Goal: Information Seeking & Learning: Learn about a topic

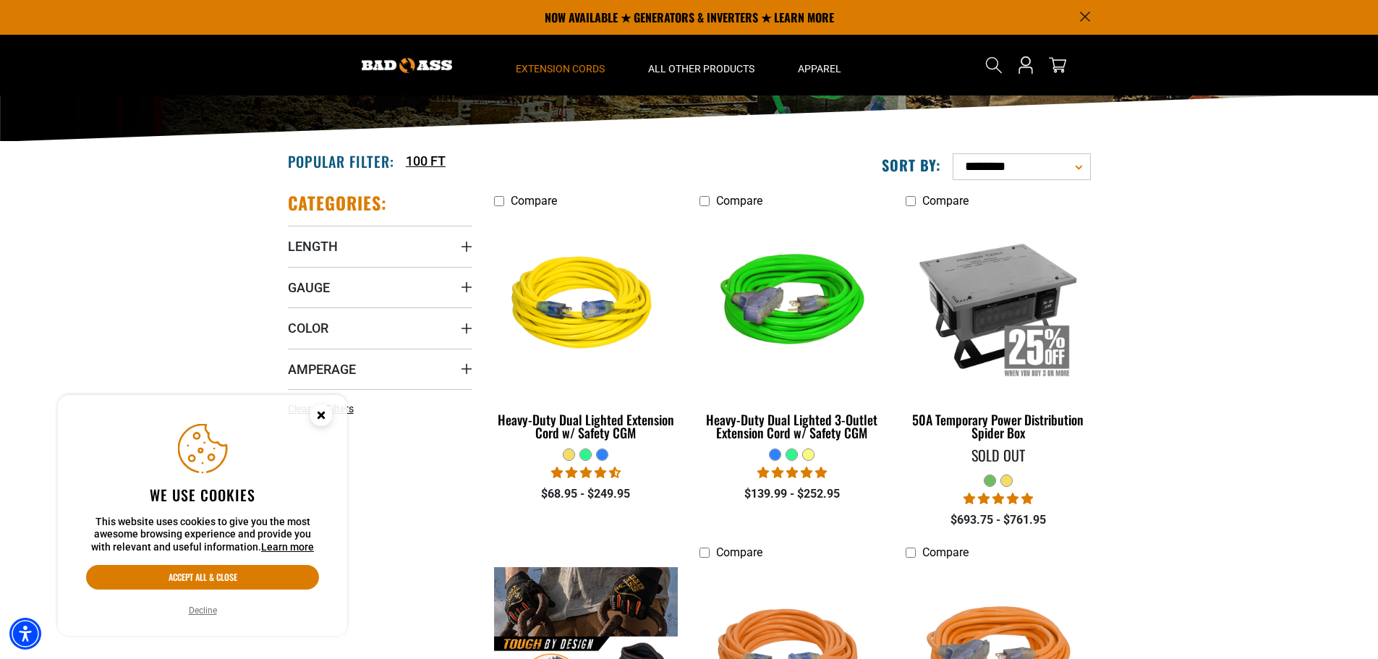
scroll to position [217, 0]
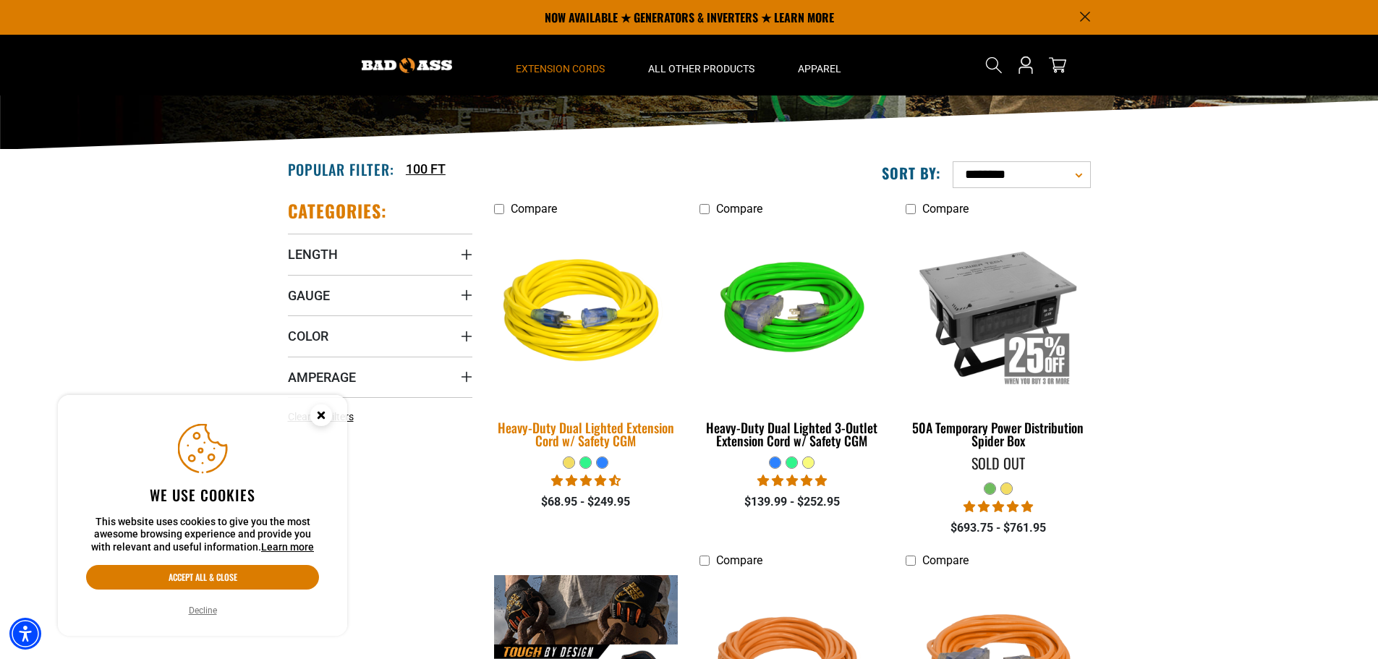
click at [564, 373] on img at bounding box center [586, 313] width 203 height 185
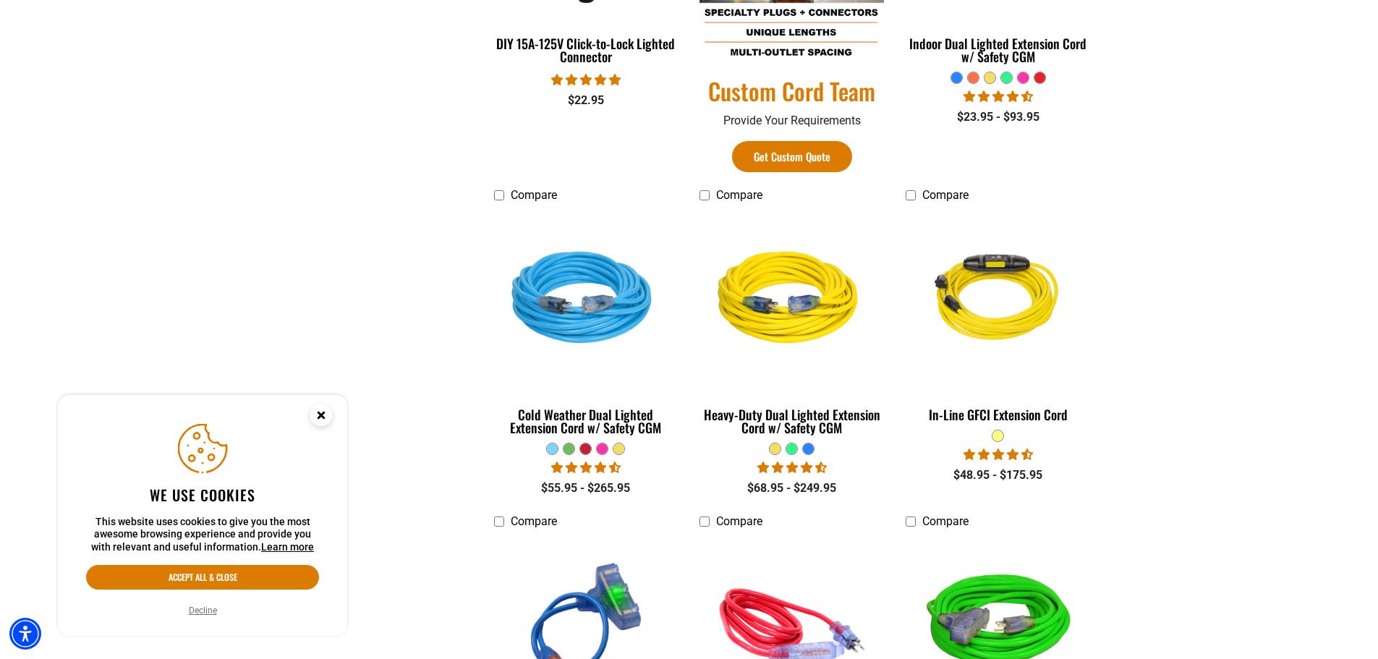
scroll to position [1013, 0]
